Goal: Task Accomplishment & Management: Use online tool/utility

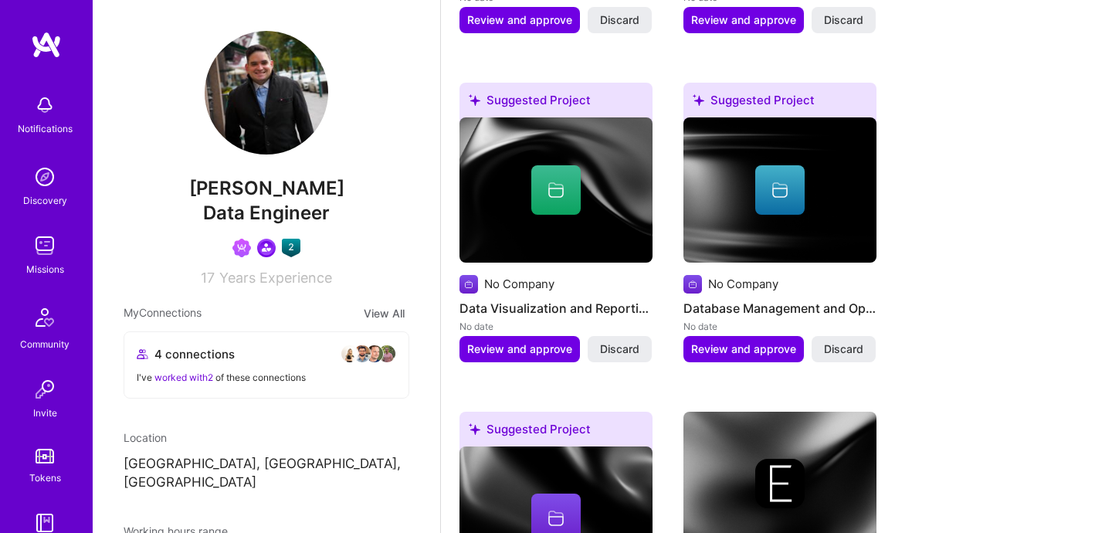
scroll to position [158, 0]
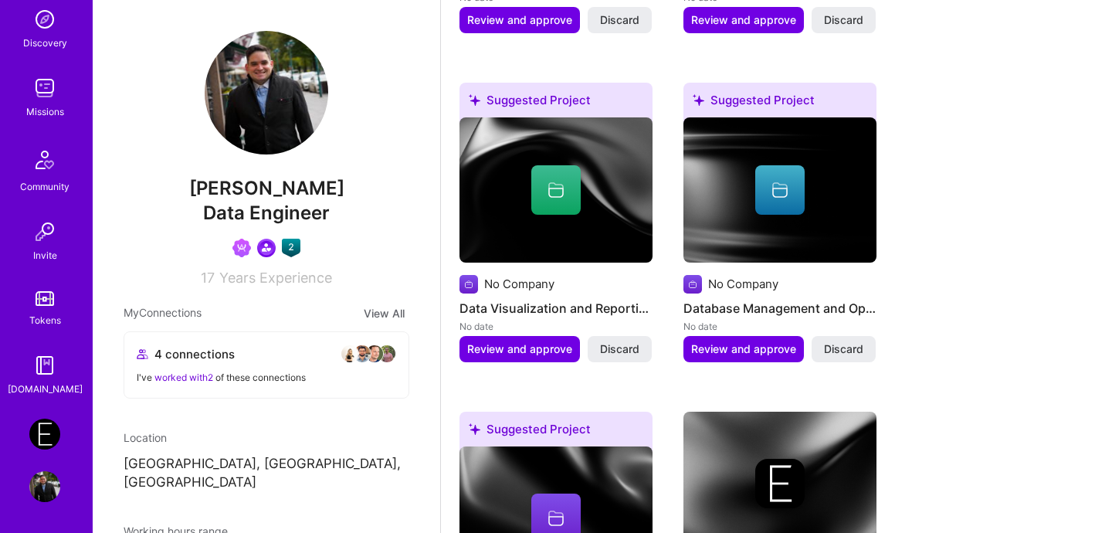
click at [39, 477] on img at bounding box center [44, 486] width 31 height 31
click at [48, 435] on img at bounding box center [44, 434] width 31 height 31
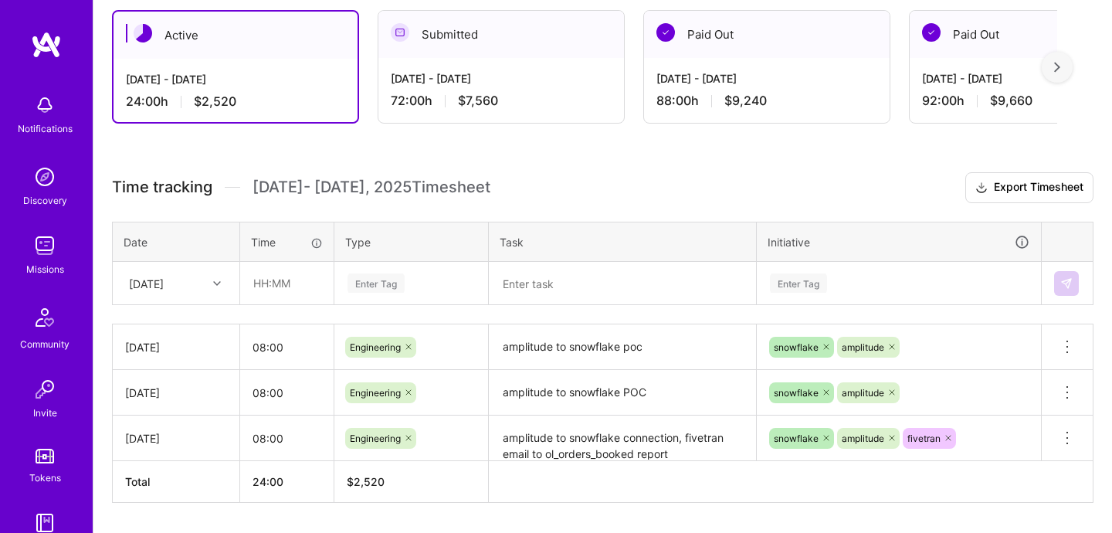
scroll to position [296, 0]
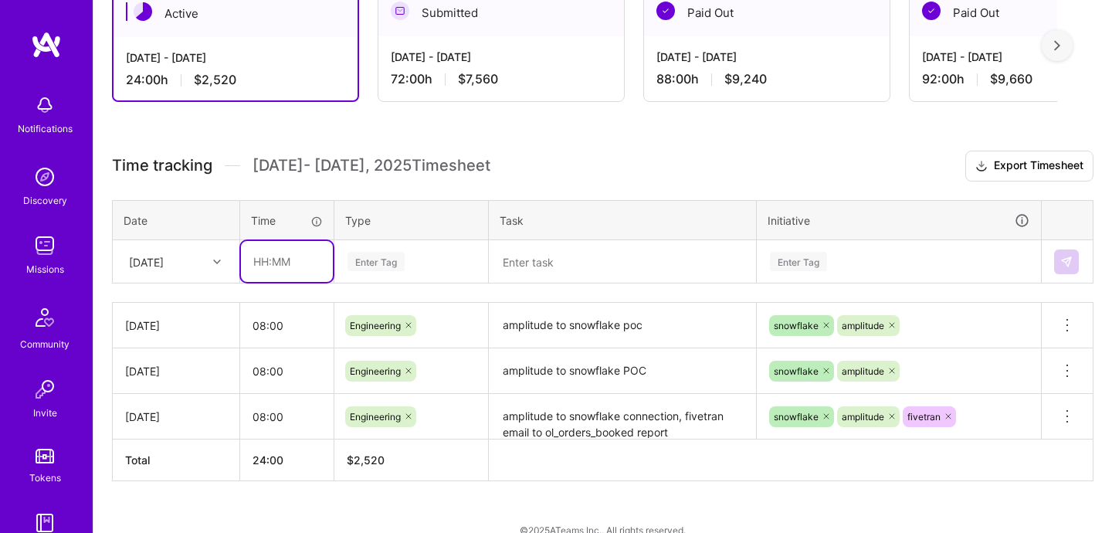
click at [268, 253] on input "text" at bounding box center [287, 261] width 92 height 41
type input "08:00"
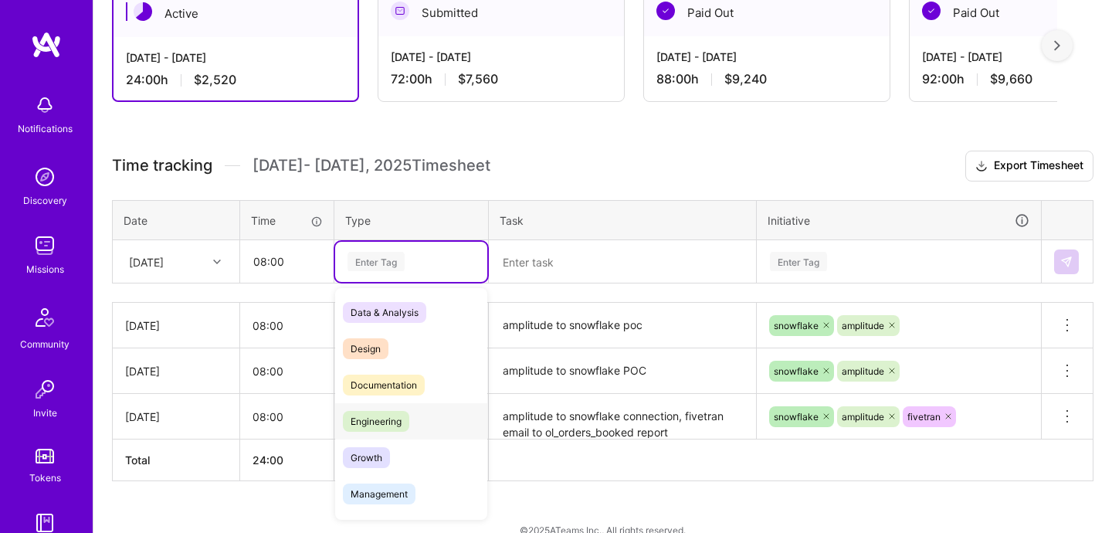
click at [386, 431] on div "Engineering" at bounding box center [411, 421] width 152 height 36
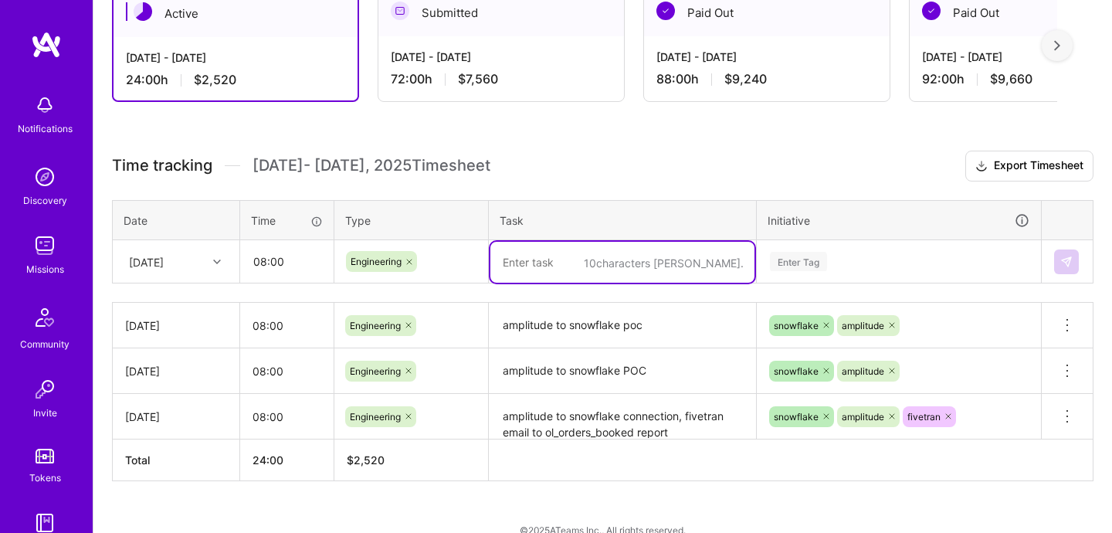
click at [585, 270] on textarea at bounding box center [622, 262] width 264 height 41
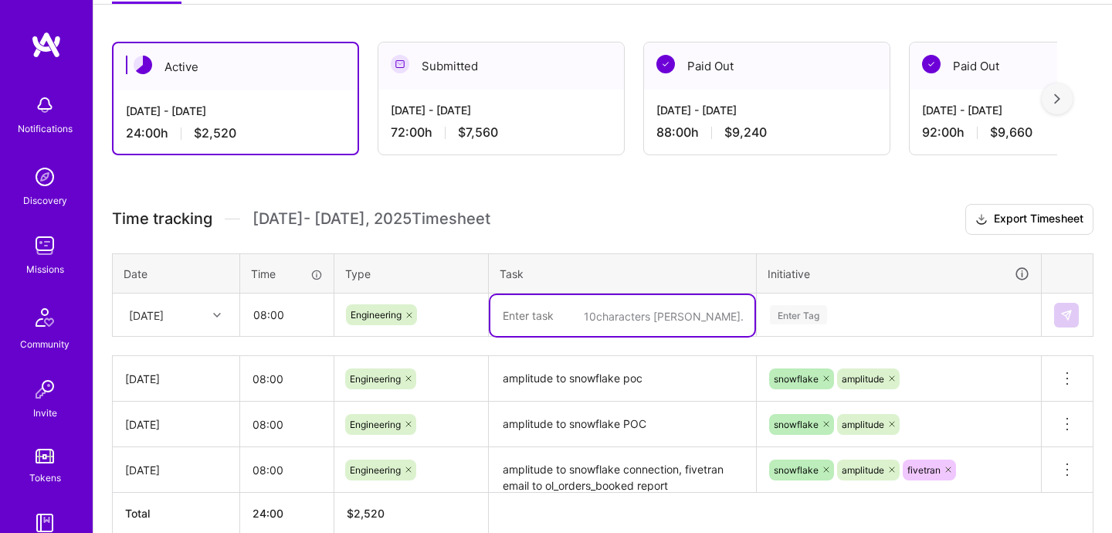
scroll to position [233, 0]
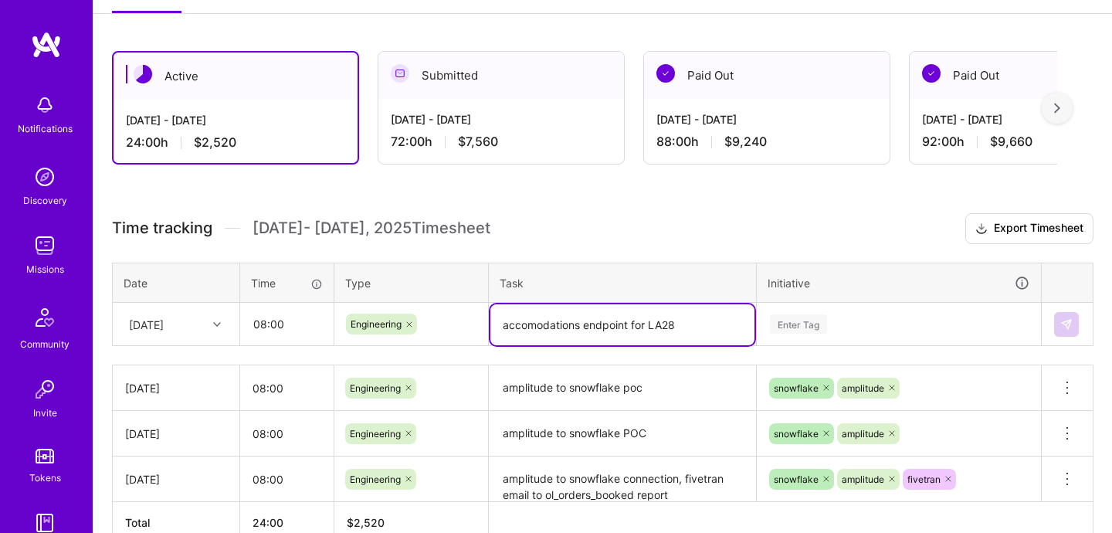
type textarea "accomodations endpoint for LA28"
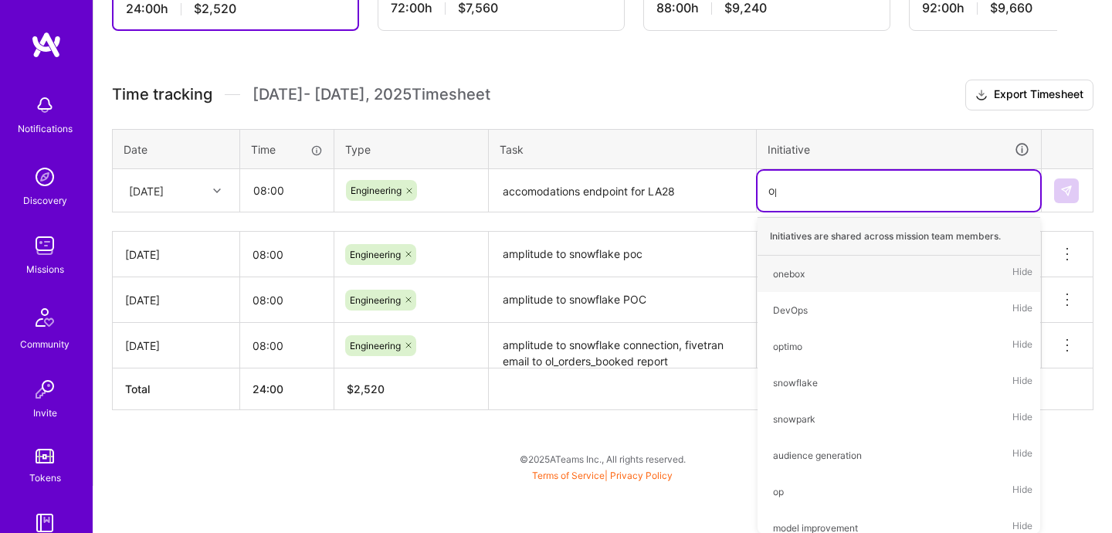
scroll to position [319, 0]
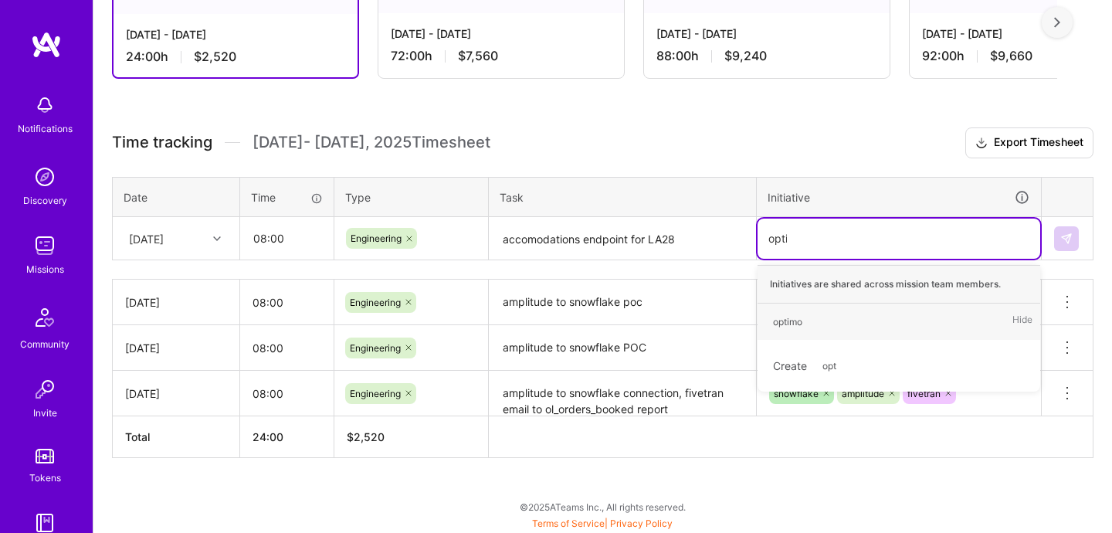
type input "optim"
click at [798, 317] on div "optimo" at bounding box center [787, 322] width 29 height 16
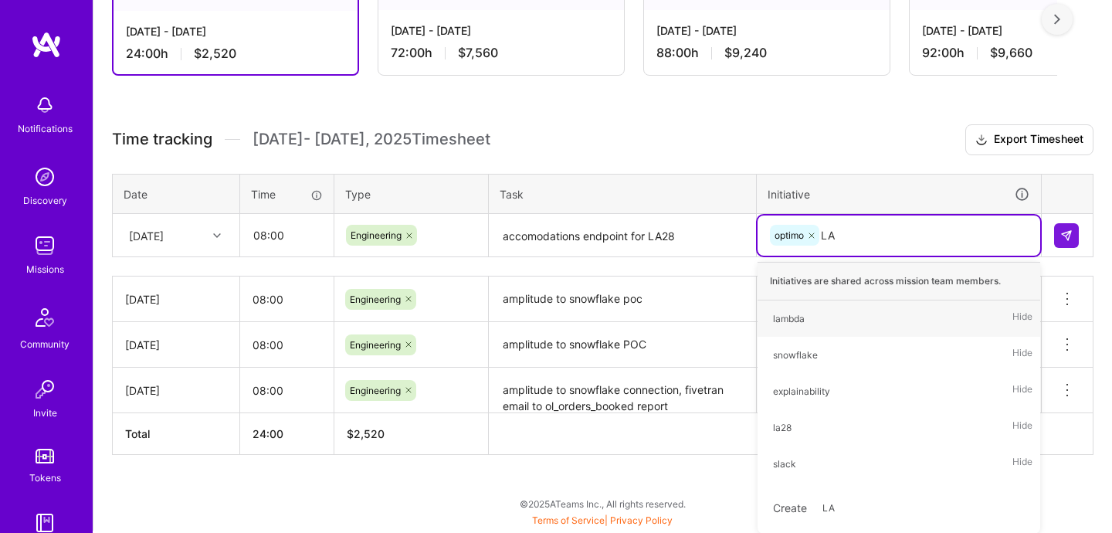
type input "LA2"
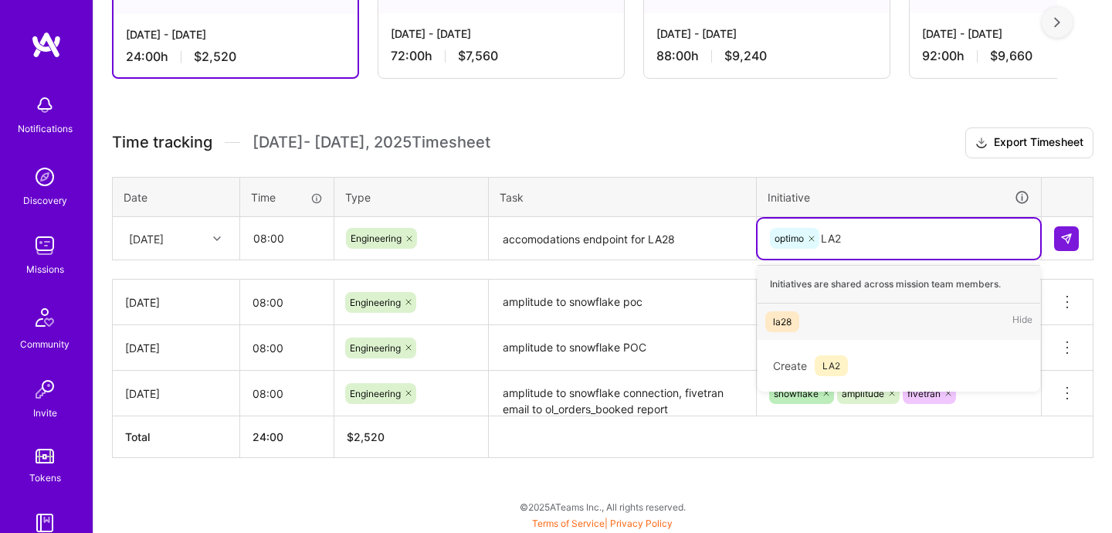
click at [779, 321] on div "la28" at bounding box center [782, 322] width 19 height 16
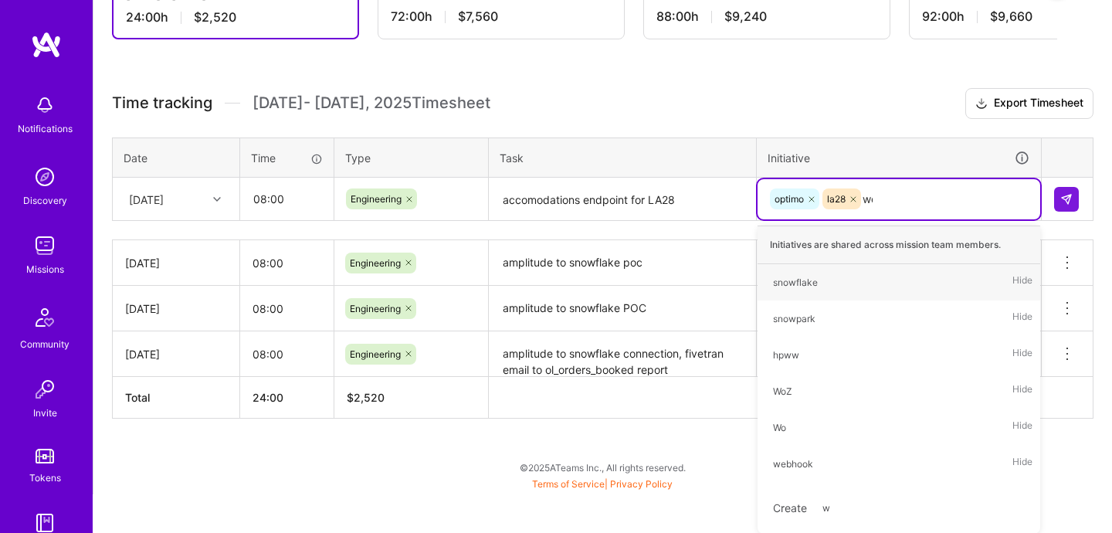
type input "web"
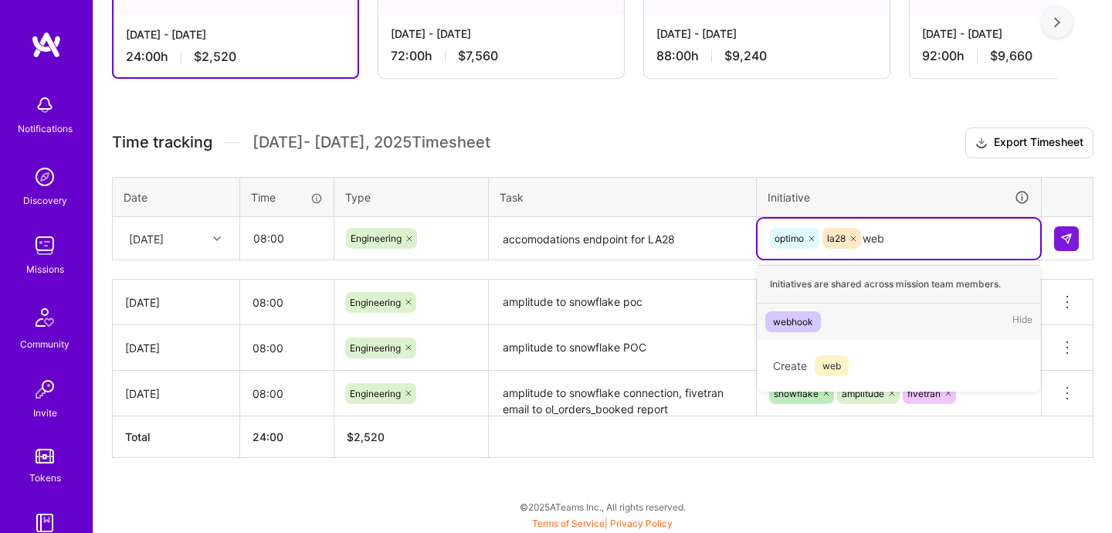
click at [795, 317] on div "webhook" at bounding box center [793, 322] width 40 height 16
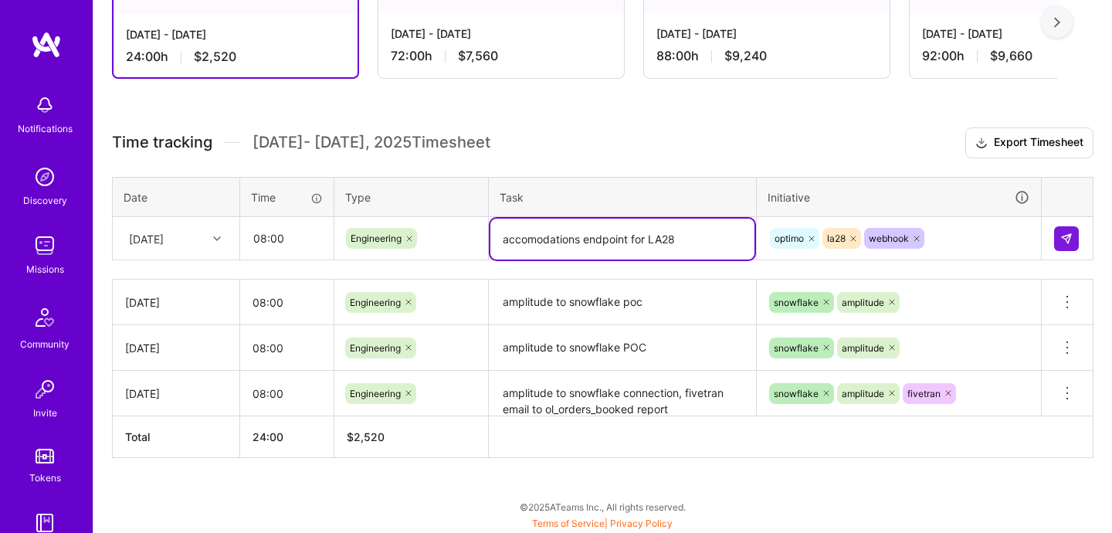
click at [551, 234] on textarea "accomodations endpoint for LA28" at bounding box center [622, 239] width 264 height 41
click at [531, 241] on textarea "accomodations endpoint for LA28" at bounding box center [622, 239] width 264 height 41
type textarea "accommodations endpoint for LA28"
click at [563, 274] on div "Time tracking [DATE] - [DATE] Timesheet Export Timesheet Date Time Type Task In…" at bounding box center [603, 292] width 982 height 331
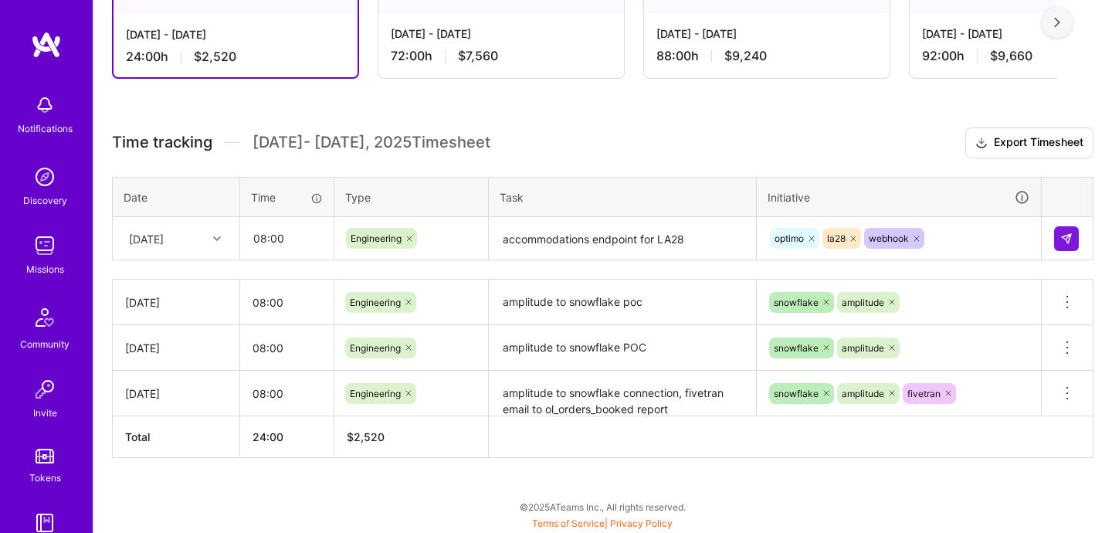
click at [588, 256] on textarea "accommodations endpoint for LA28" at bounding box center [622, 239] width 264 height 41
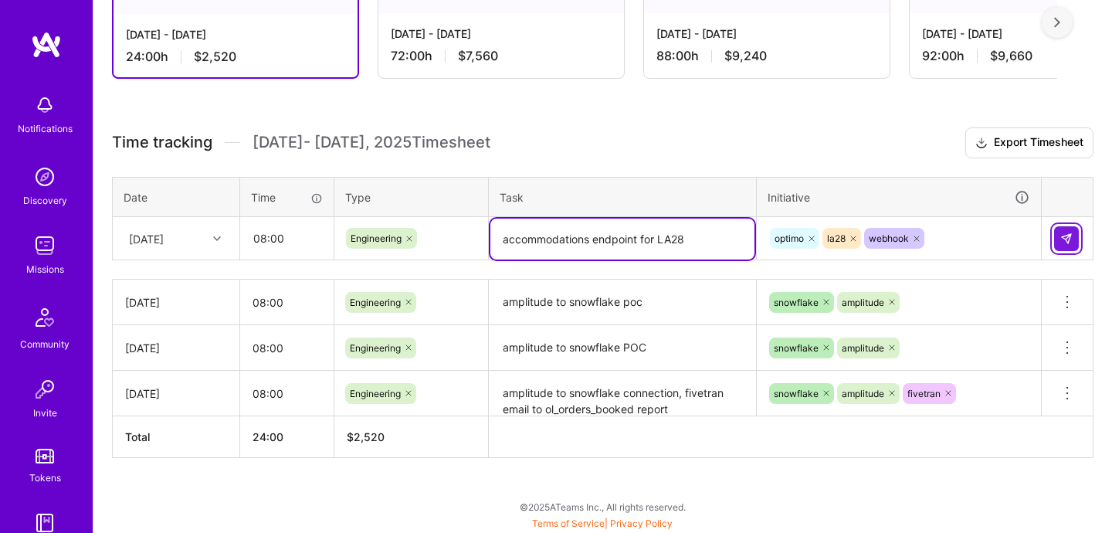
click at [1063, 239] on img at bounding box center [1066, 238] width 12 height 12
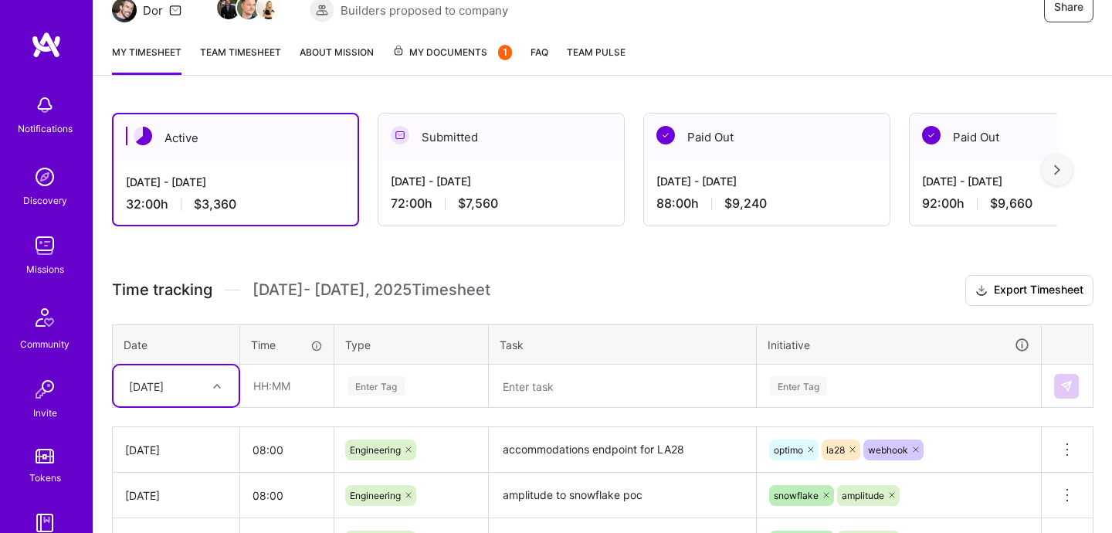
scroll to position [169, 0]
